Goal: Find specific page/section: Find specific page/section

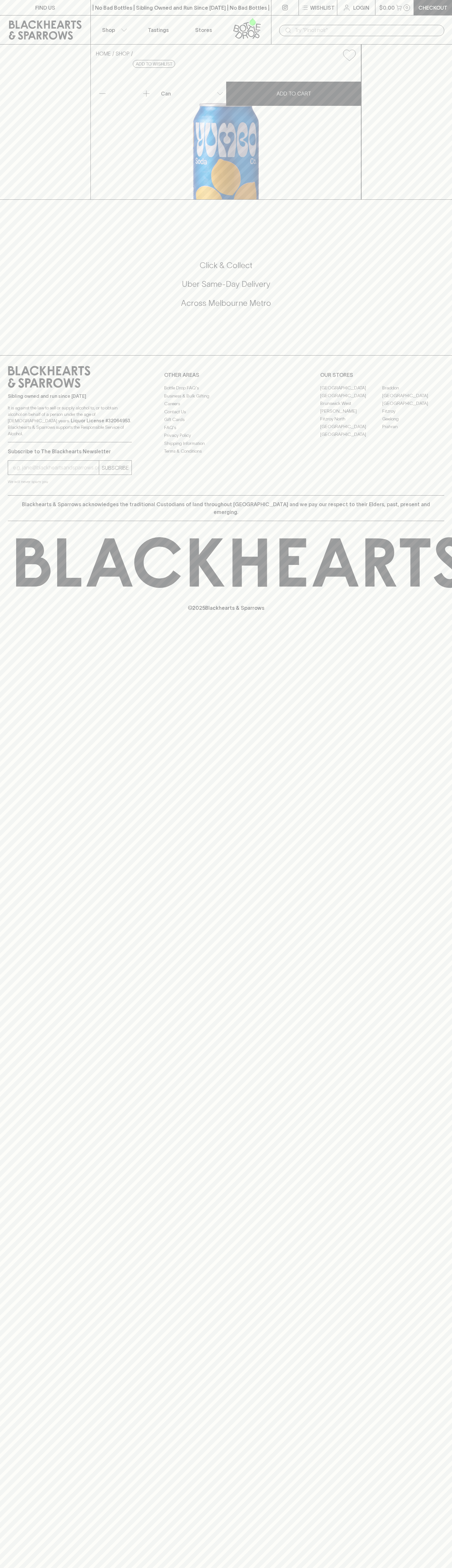
click at [413, 399] on link "[GEOGRAPHIC_DATA]" at bounding box center [413, 395] width 62 height 8
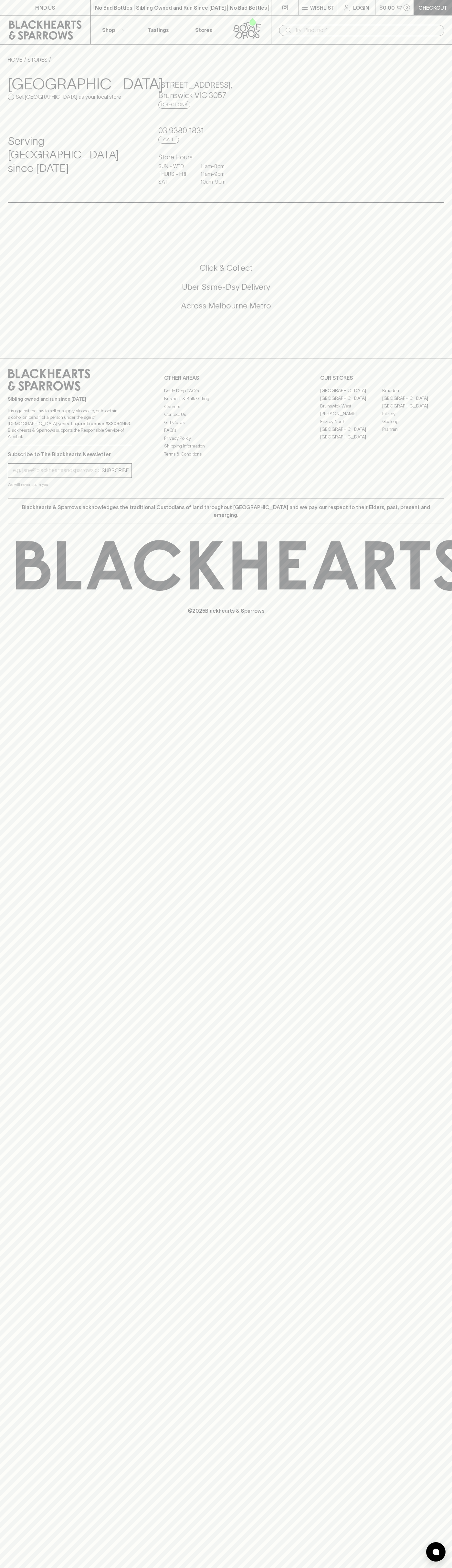
click at [340, 8] on link "Login" at bounding box center [356, 7] width 38 height 15
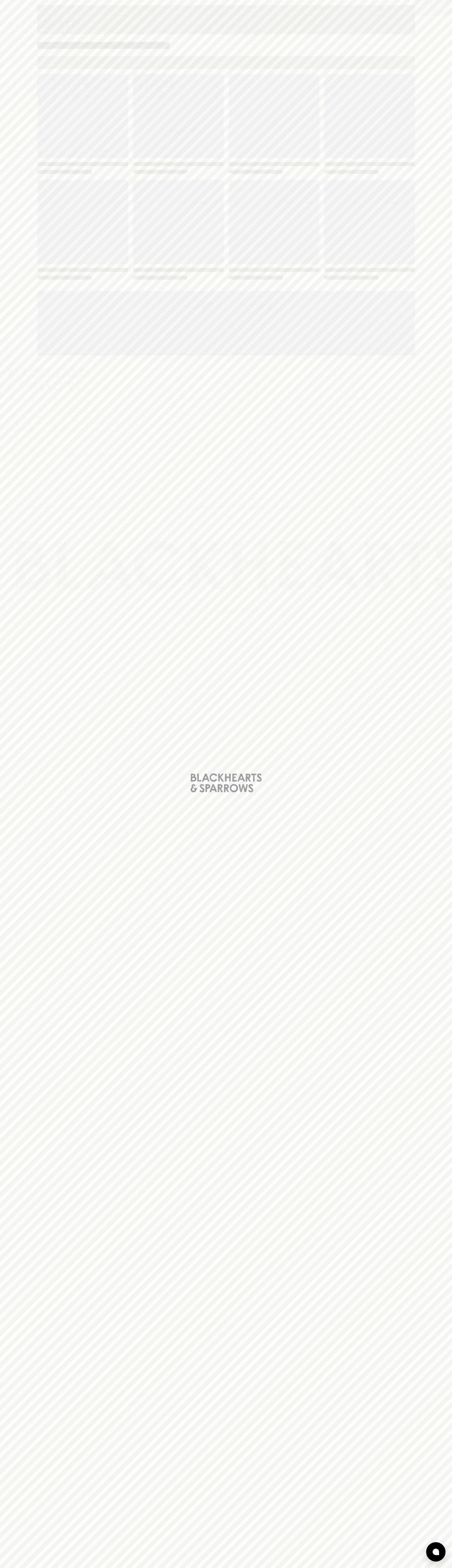
click at [88, 1567] on html "FIND US | No Bad Bottles | Sibling Owned and Run Since [DATE] | No Bad Bottles …" at bounding box center [226, 784] width 452 height 1568
click at [1, 893] on div "Loading" at bounding box center [226, 784] width 452 height 1568
